Goal: Transaction & Acquisition: Book appointment/travel/reservation

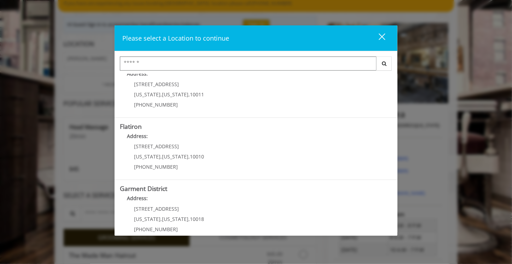
scroll to position [145, 0]
click at [173, 140] on "Address:" at bounding box center [256, 136] width 272 height 11
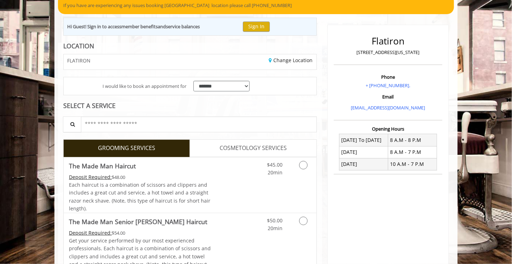
scroll to position [30, 0]
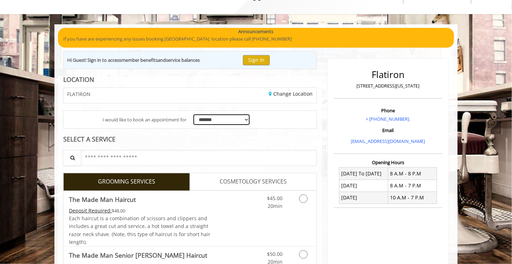
click at [217, 118] on select "**********" at bounding box center [221, 120] width 56 height 11
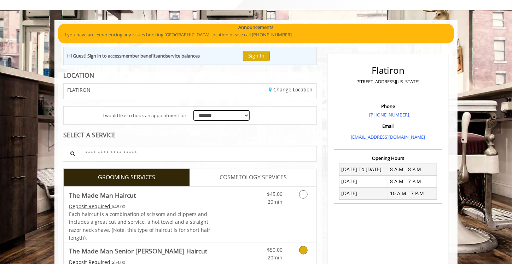
scroll to position [0, 0]
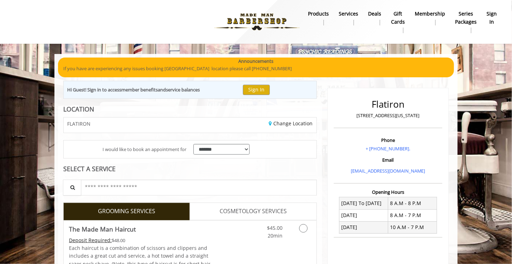
click at [355, 14] on b "Services" at bounding box center [348, 14] width 19 height 8
click at [323, 16] on b "products" at bounding box center [318, 14] width 21 height 8
click at [293, 123] on link "Change Location" at bounding box center [291, 123] width 44 height 7
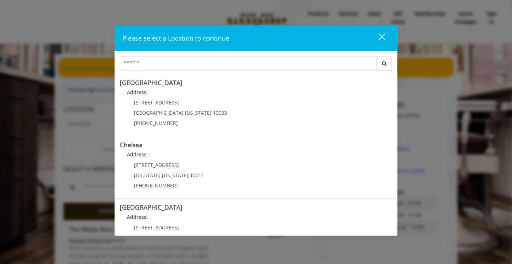
click at [231, 100] on Village "Address:" at bounding box center [256, 94] width 272 height 11
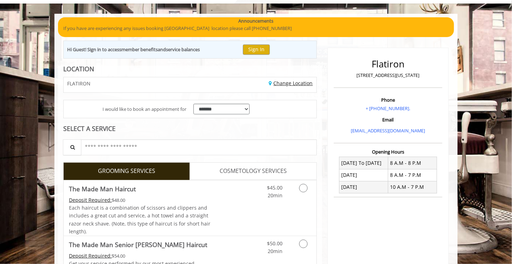
scroll to position [41, 0]
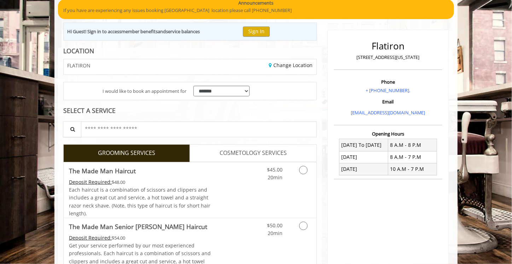
click at [245, 149] on span "COSMETOLOGY SERVICES" at bounding box center [252, 153] width 67 height 9
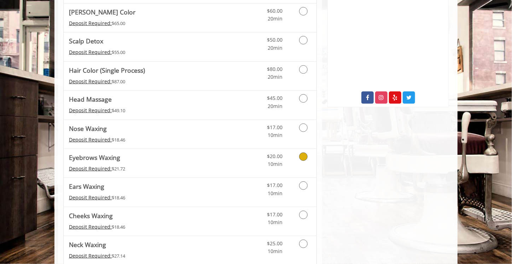
scroll to position [322, 0]
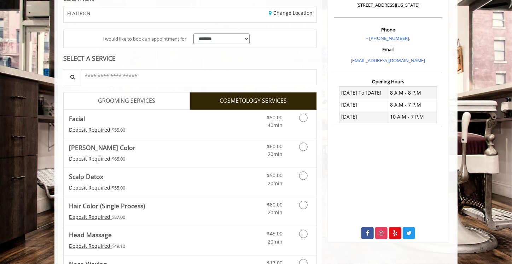
click at [130, 99] on span "GROOMING SERVICES" at bounding box center [126, 100] width 57 height 9
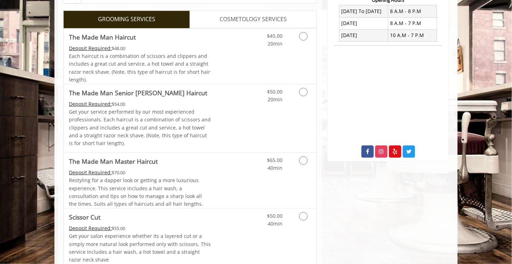
scroll to position [195, 0]
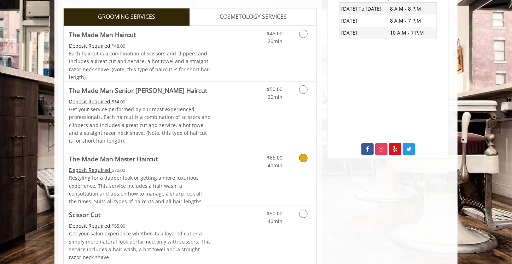
click at [304, 161] on icon "Grooming services" at bounding box center [303, 158] width 8 height 8
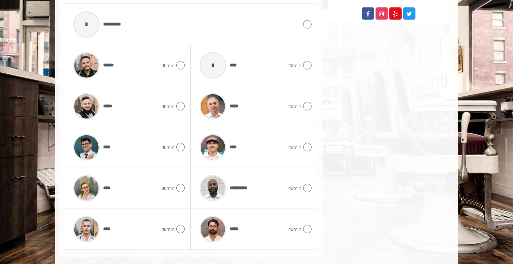
scroll to position [339, 0]
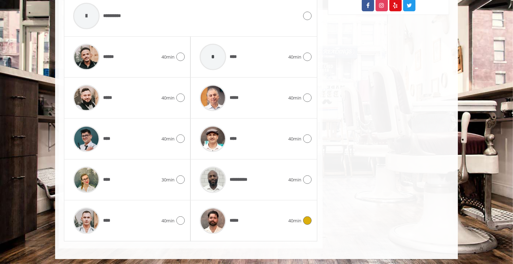
click at [306, 219] on icon at bounding box center [307, 221] width 8 height 8
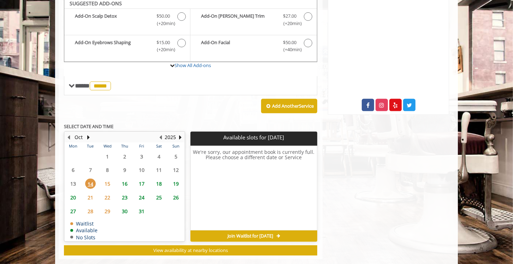
scroll to position [235, 0]
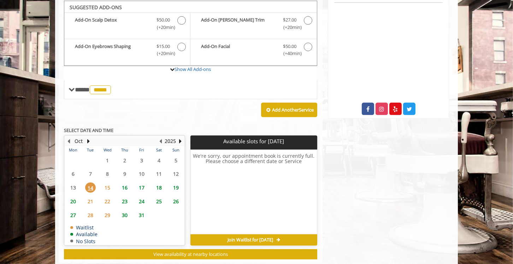
click at [107, 187] on span "15" at bounding box center [107, 188] width 11 height 10
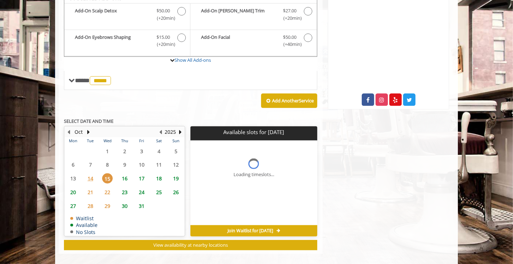
scroll to position [250, 0]
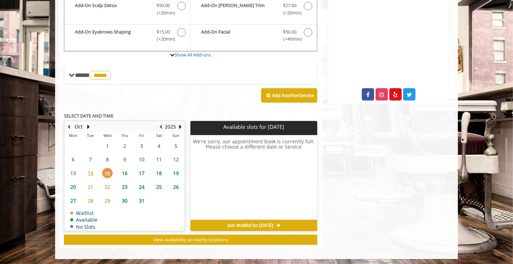
click at [126, 171] on span "16" at bounding box center [124, 173] width 11 height 10
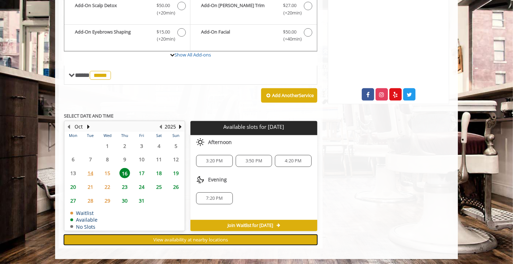
click at [191, 238] on span "View availability at nearby locations" at bounding box center [190, 240] width 75 height 6
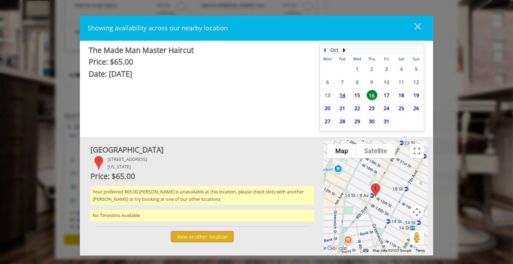
click at [201, 235] on button "View another location" at bounding box center [202, 237] width 62 height 10
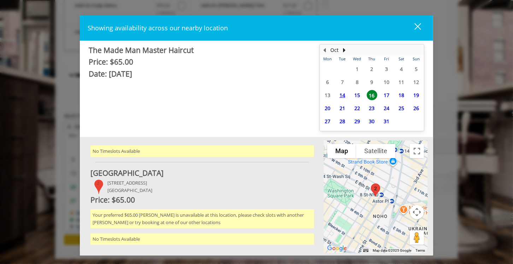
scroll to position [79, 0]
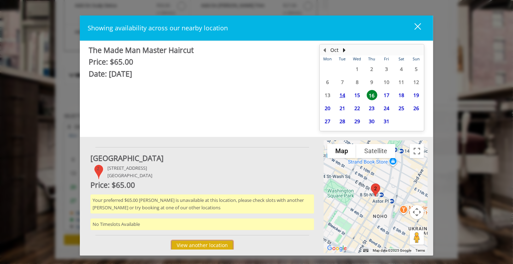
click at [199, 245] on button "View another location" at bounding box center [202, 246] width 62 height 10
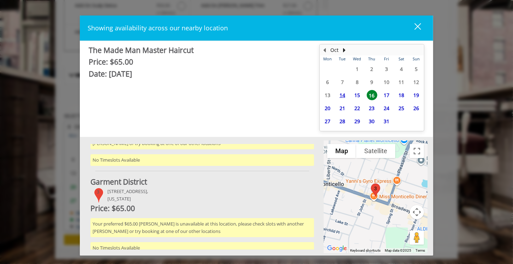
scroll to position [163, 0]
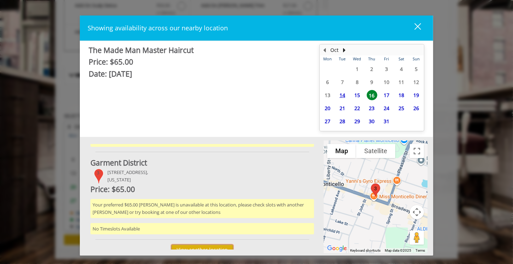
click at [204, 247] on button "View another location" at bounding box center [202, 250] width 62 height 10
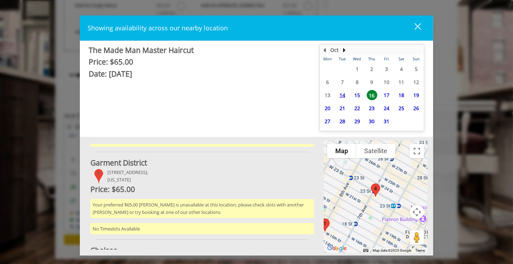
scroll to position [244, 0]
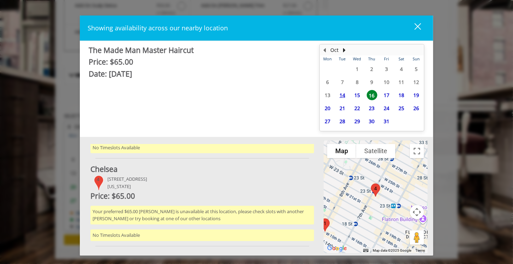
click at [415, 29] on div "close" at bounding box center [413, 28] width 14 height 11
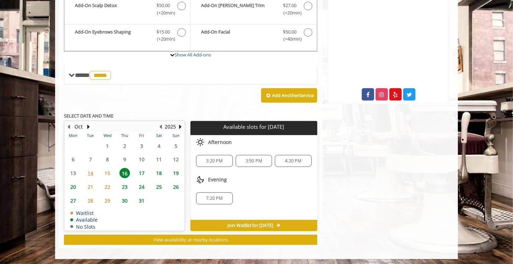
click at [90, 174] on span "14" at bounding box center [90, 173] width 11 height 10
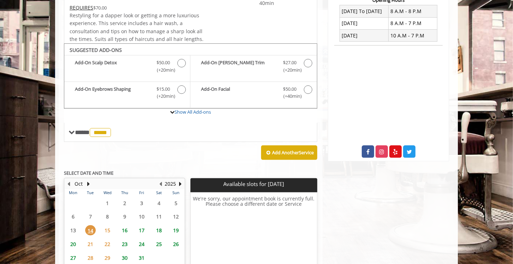
scroll to position [192, 0]
click at [102, 131] on span "*****" at bounding box center [100, 133] width 21 height 9
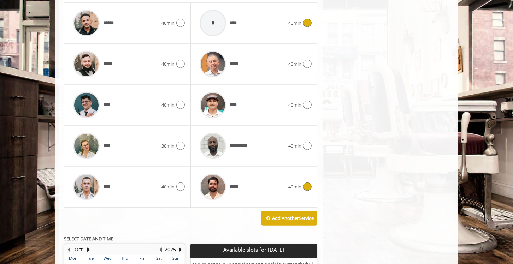
scroll to position [469, 0]
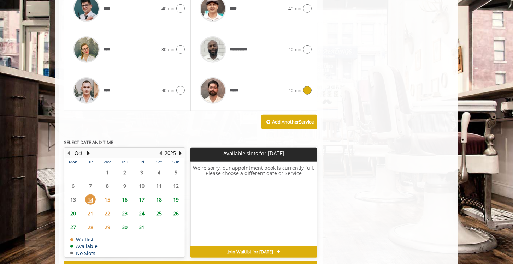
click at [126, 199] on span "16" at bounding box center [124, 200] width 11 height 10
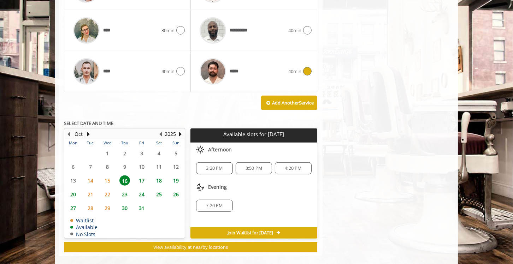
scroll to position [492, 0]
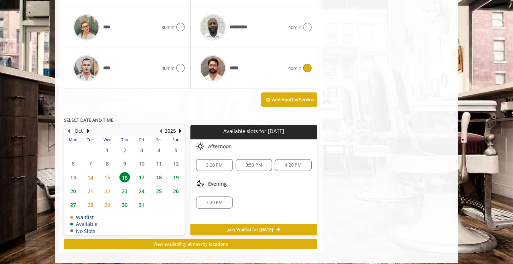
click at [255, 163] on span "3:50 PM" at bounding box center [254, 166] width 17 height 6
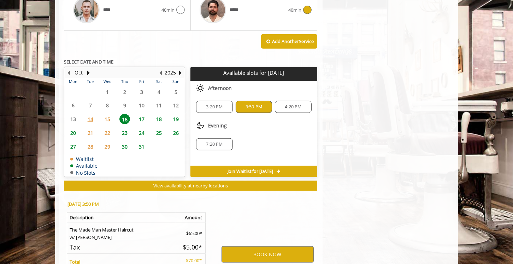
scroll to position [623, 0]
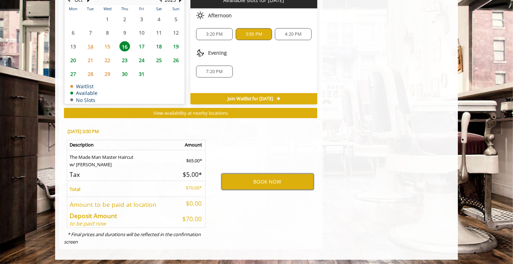
click at [281, 181] on button "BOOK NOW" at bounding box center [268, 182] width 92 height 16
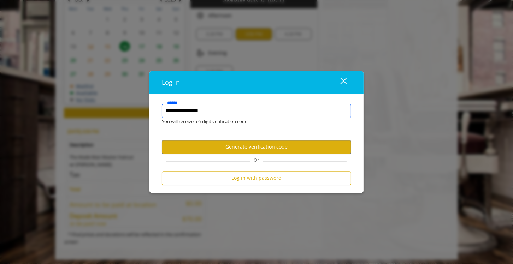
type input "**********"
click at [259, 150] on button "Generate verification code" at bounding box center [256, 147] width 189 height 14
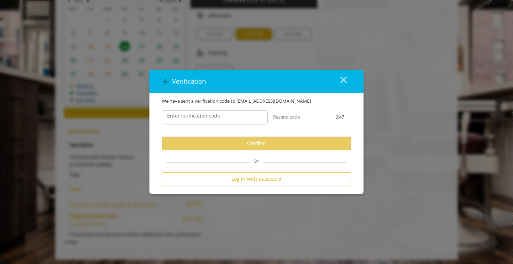
click at [207, 113] on label "Enter verification code" at bounding box center [194, 116] width 60 height 8
click at [207, 113] on input "Enter verification code" at bounding box center [215, 117] width 106 height 14
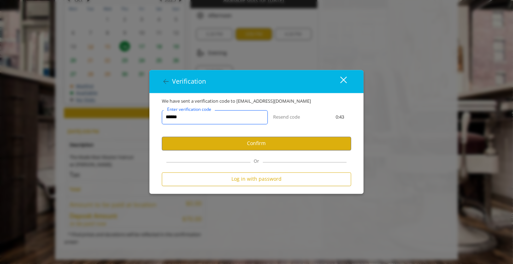
type input "******"
click at [241, 147] on button "Confirm" at bounding box center [256, 144] width 189 height 14
select select "Choose your Gender"
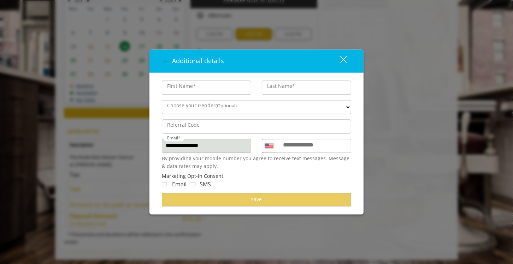
click at [177, 88] on input "First Name*" at bounding box center [206, 88] width 89 height 14
type input "******"
type input "*******"
type input "**********"
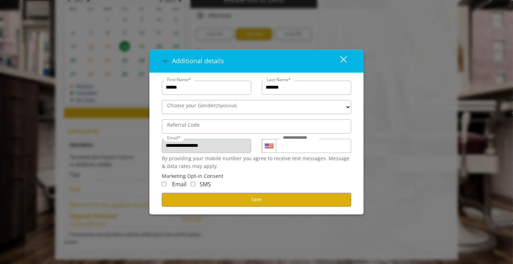
click at [212, 109] on label "Choose your Gender (Optional)" at bounding box center [202, 106] width 77 height 8
click at [212, 109] on select "**** ****** *****" at bounding box center [256, 107] width 189 height 14
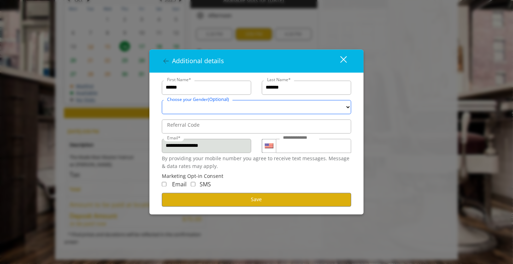
click at [347, 106] on select "**** ****** *****" at bounding box center [256, 107] width 189 height 14
select select "****"
click at [162, 100] on select "**** ****** *****" at bounding box center [256, 107] width 189 height 14
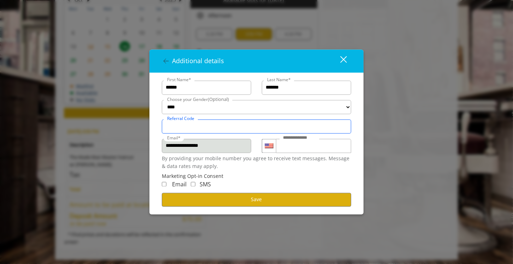
click at [204, 127] on input "Referral Code" at bounding box center [256, 126] width 189 height 14
click at [167, 185] on div "Email" at bounding box center [174, 184] width 25 height 9
click at [204, 199] on button "Save" at bounding box center [256, 200] width 189 height 14
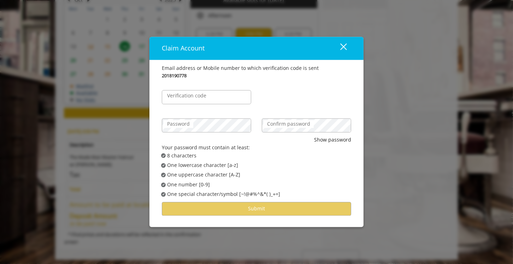
click at [203, 98] on label "Verification code" at bounding box center [187, 96] width 46 height 8
click at [203, 98] on input "Verification code" at bounding box center [206, 97] width 89 height 14
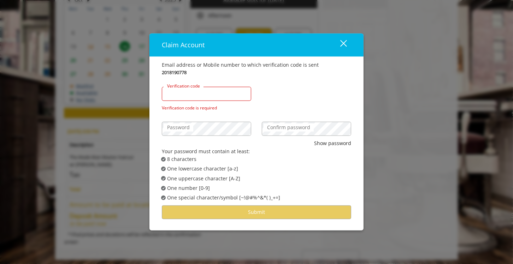
paste input "******"
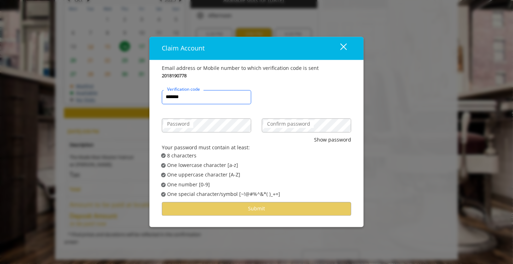
type input "******"
click at [192, 125] on label "Password" at bounding box center [179, 124] width 30 height 8
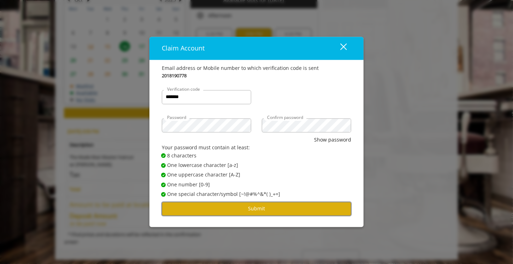
click at [279, 207] on button "Submit" at bounding box center [256, 209] width 189 height 14
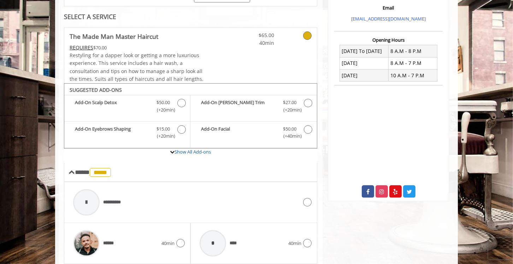
scroll to position [154, 0]
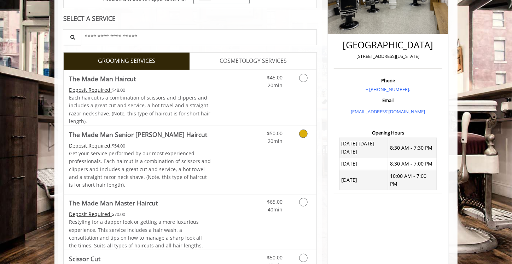
scroll to position [216, 0]
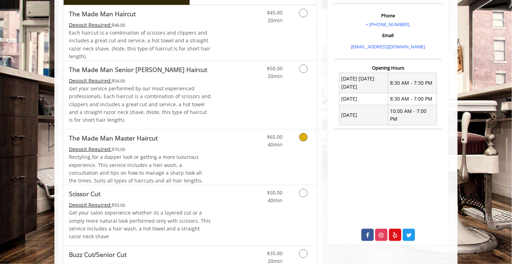
click at [300, 139] on icon "Grooming services" at bounding box center [303, 137] width 8 height 8
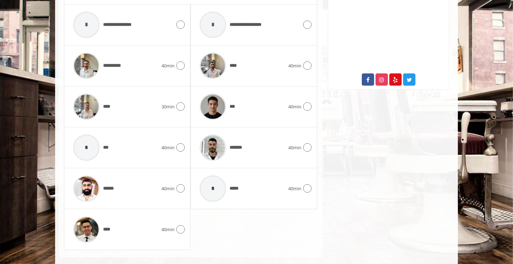
scroll to position [380, 0]
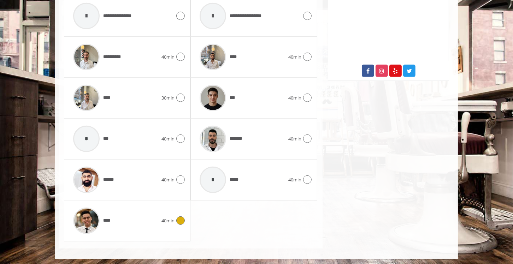
click at [180, 222] on icon at bounding box center [180, 221] width 8 height 8
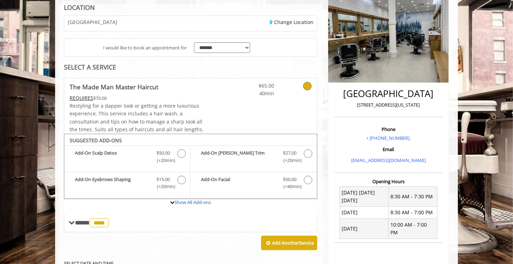
scroll to position [0, 0]
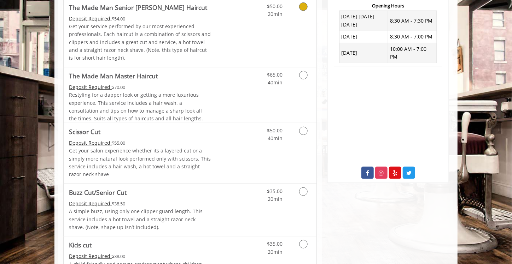
scroll to position [286, 0]
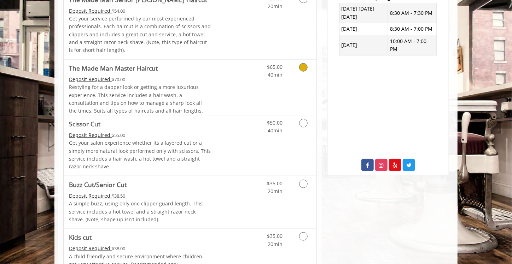
click at [296, 74] on link "Grooming services" at bounding box center [302, 69] width 18 height 19
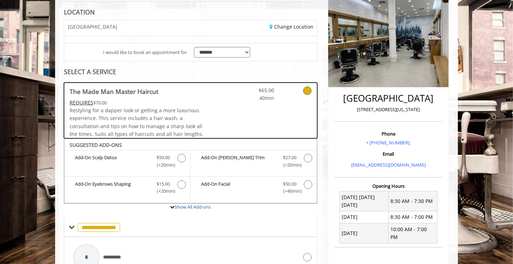
scroll to position [0, 0]
